Goal: Task Accomplishment & Management: Manage account settings

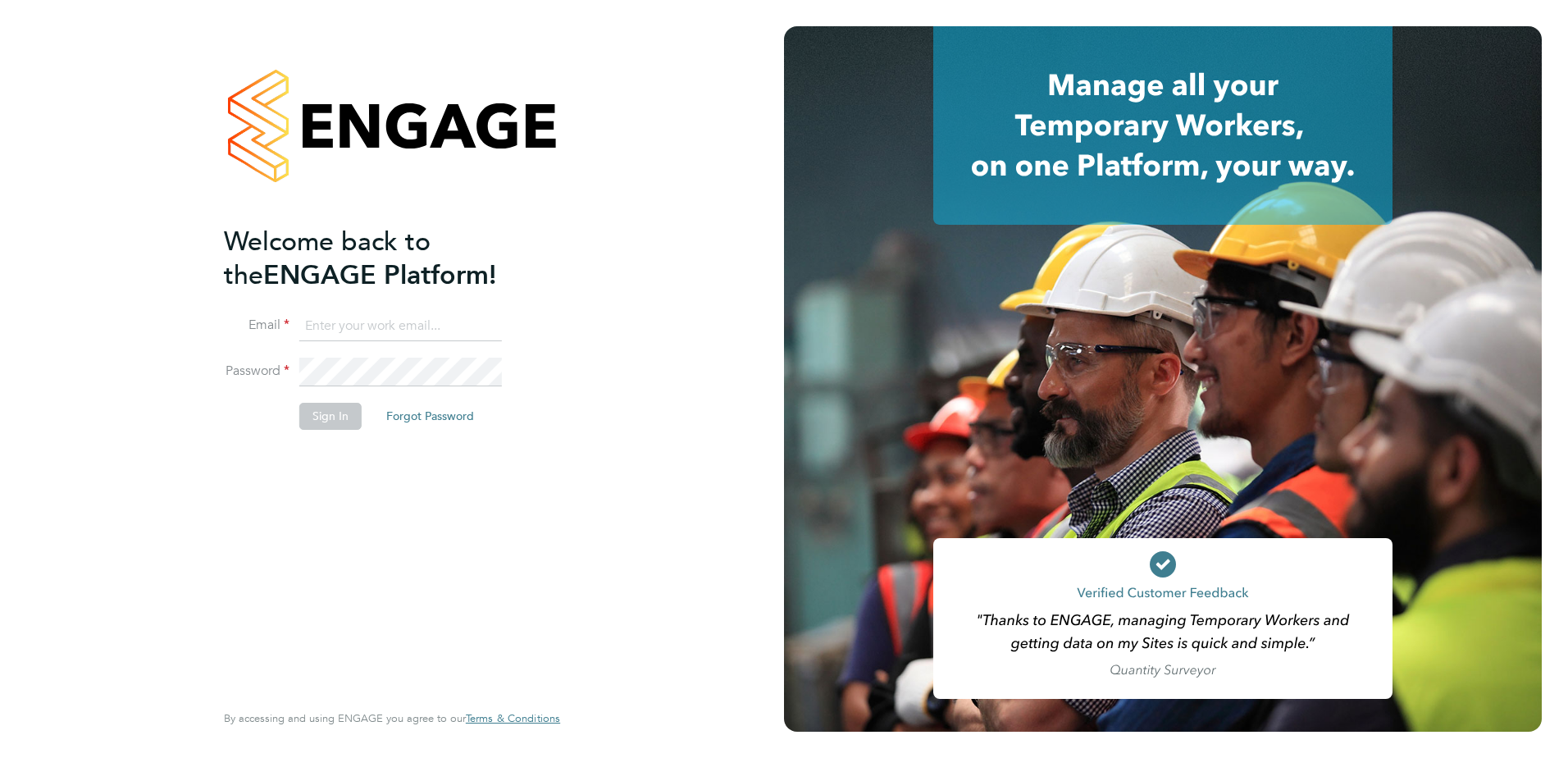
type input "Chris.parker@vistry.co.uk"
click at [312, 414] on button "Sign In" at bounding box center [330, 416] width 62 height 27
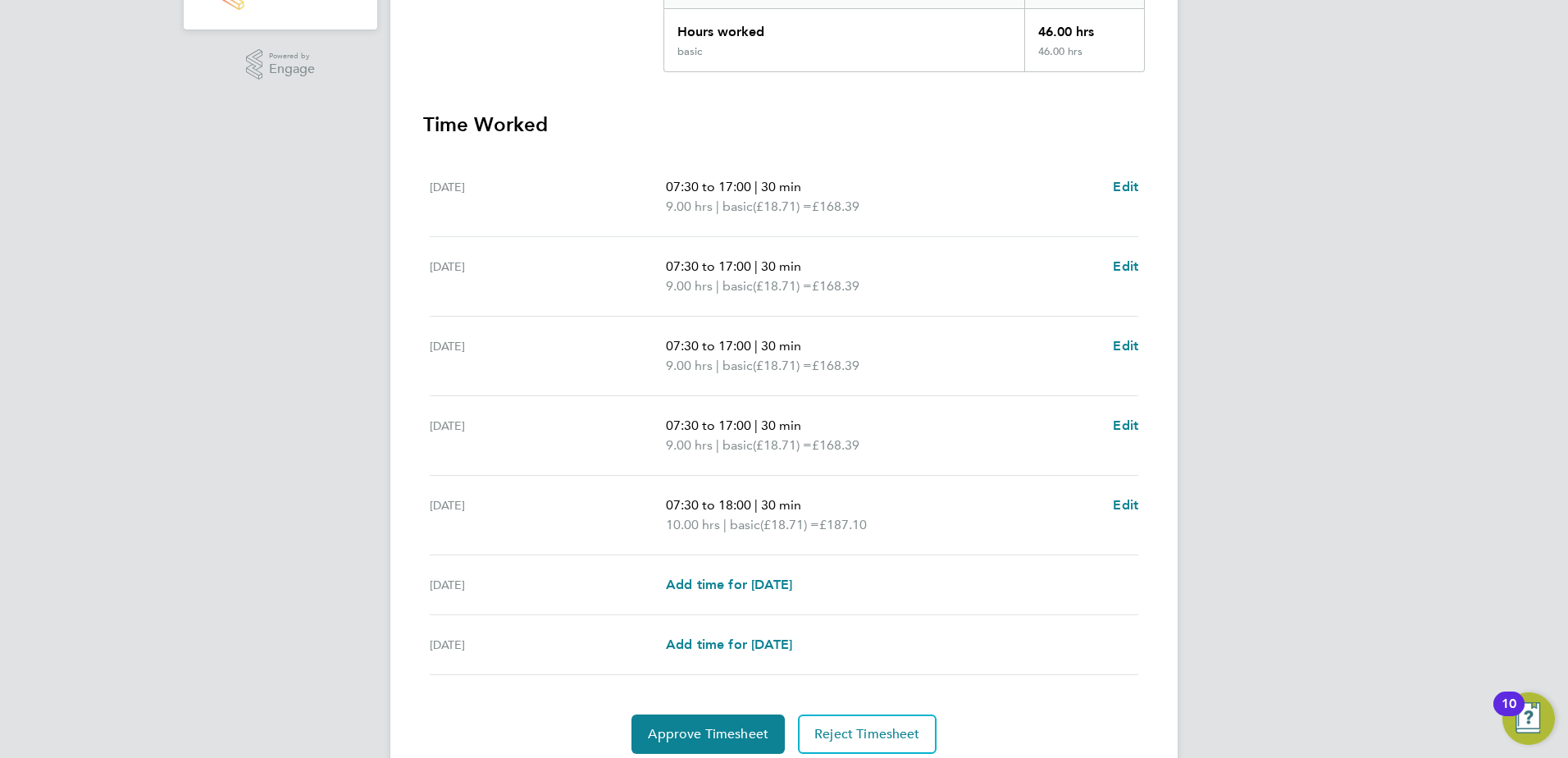
scroll to position [440, 0]
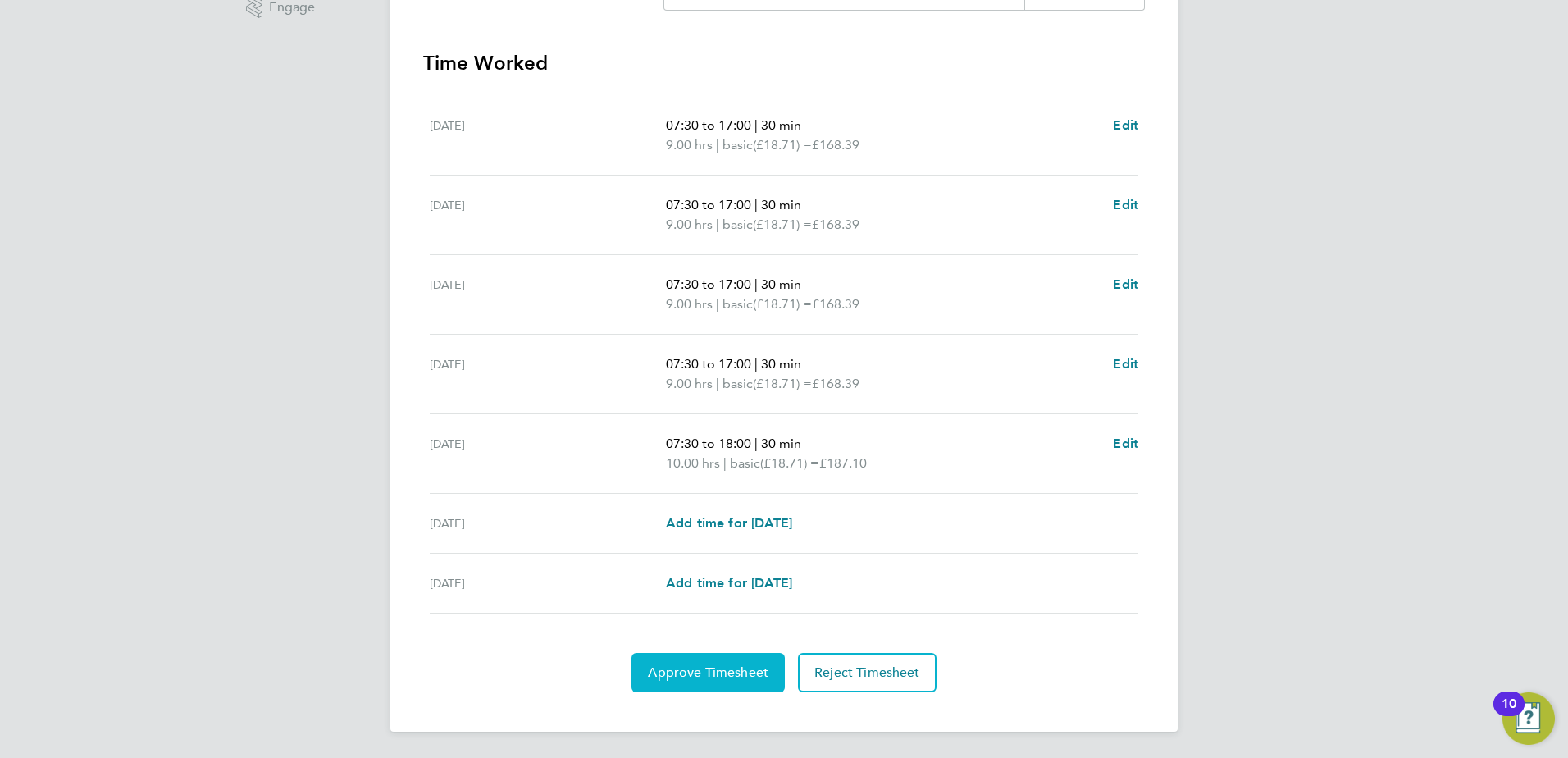
click at [675, 665] on span "Approve Timesheet" at bounding box center [708, 673] width 121 height 17
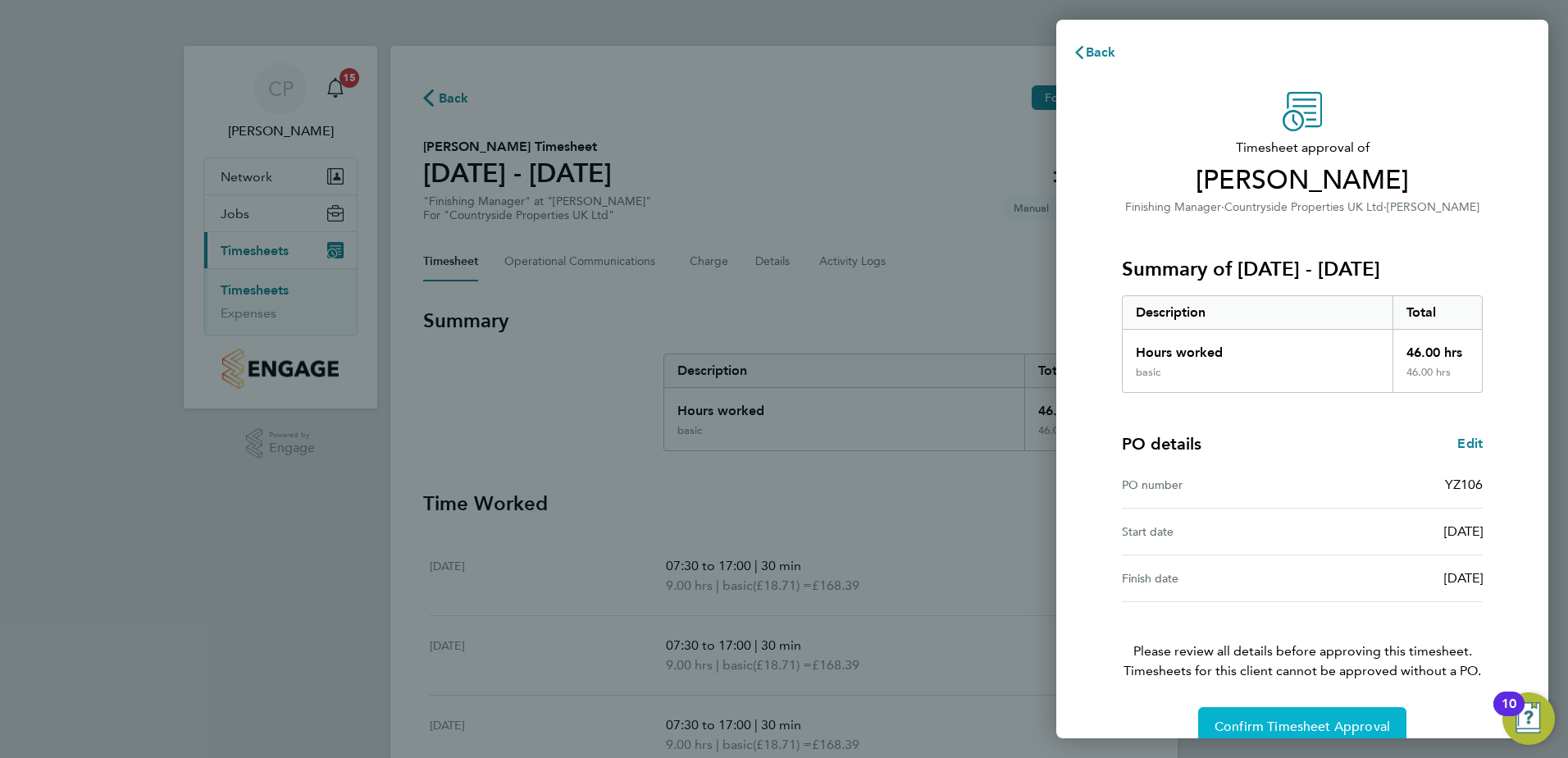
click at [1328, 721] on span "Confirm Timesheet Approval" at bounding box center [1302, 727] width 176 height 17
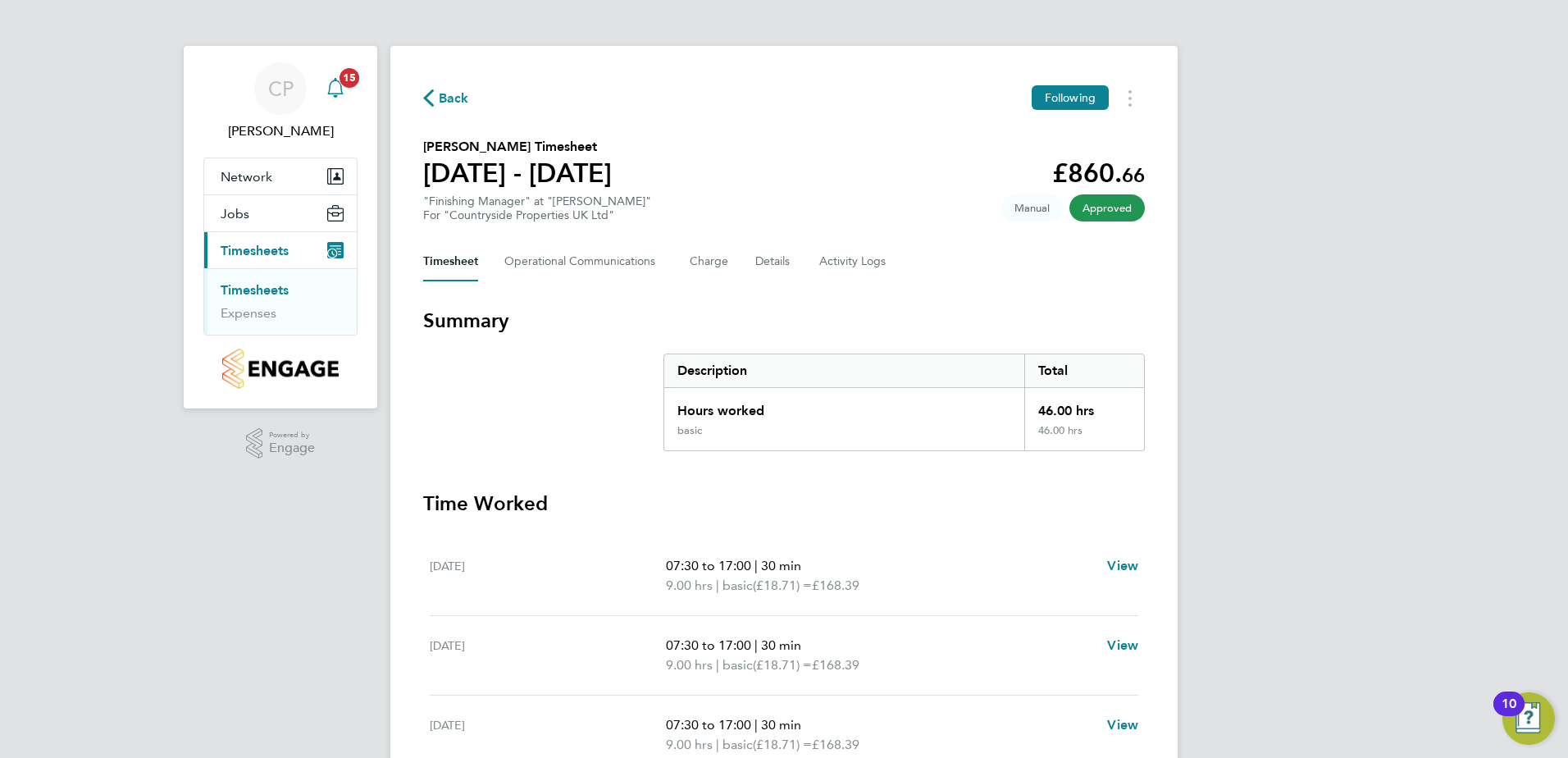
click at [354, 73] on span "15" at bounding box center [349, 78] width 20 height 20
